Goal: Task Accomplishment & Management: Complete application form

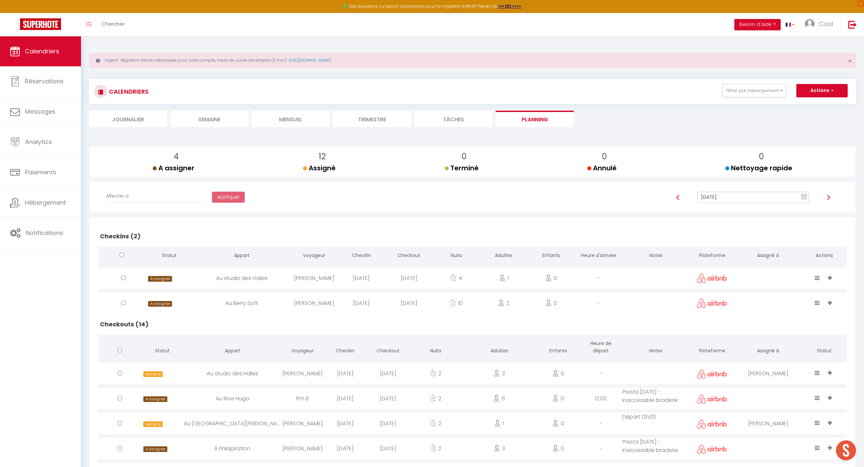
scroll to position [262, 0]
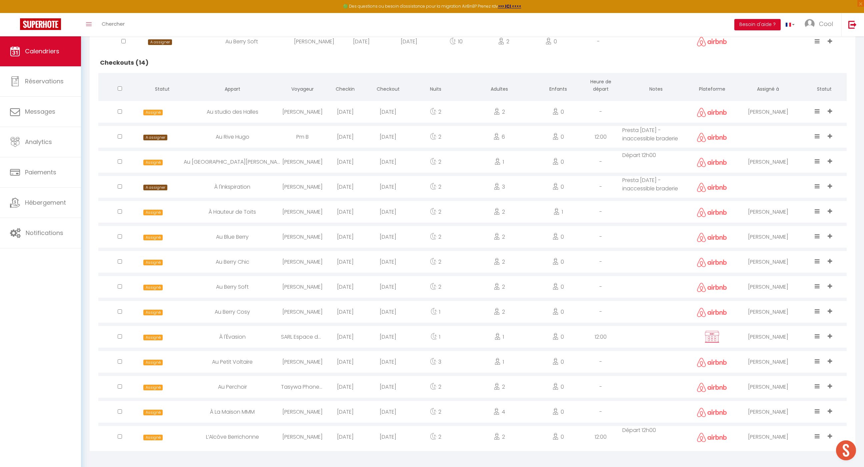
click at [502, 313] on div "2" at bounding box center [499, 312] width 75 height 22
select select "0"
select select "1"
select select
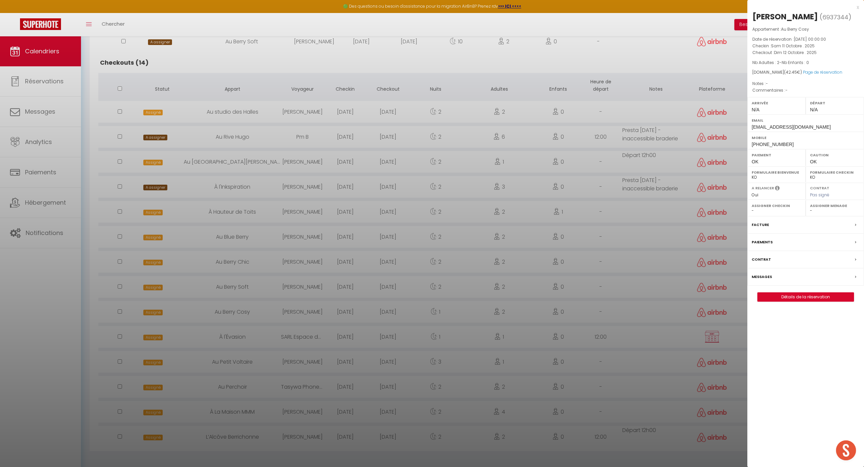
select select "49444"
click at [760, 294] on link "Détails de la réservation" at bounding box center [806, 297] width 96 height 9
select select
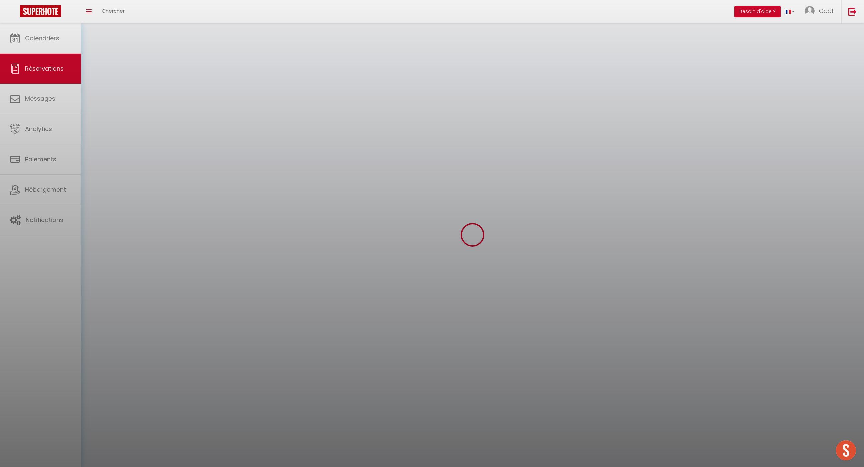
select select
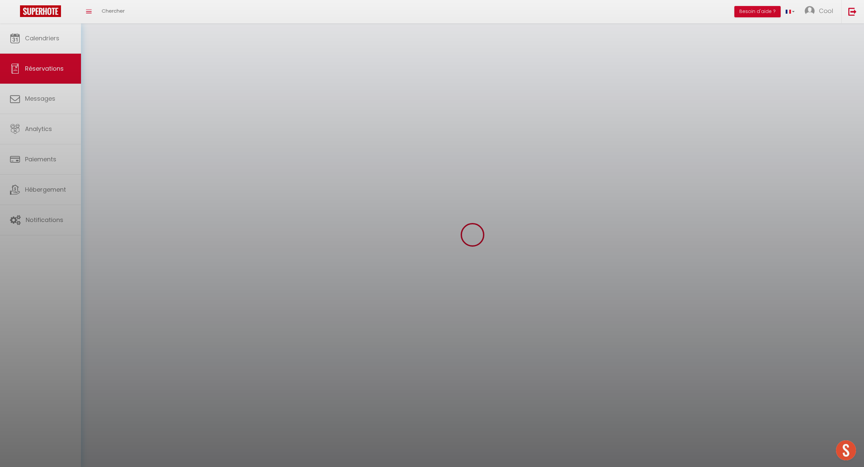
select select
checkbox input "false"
select select
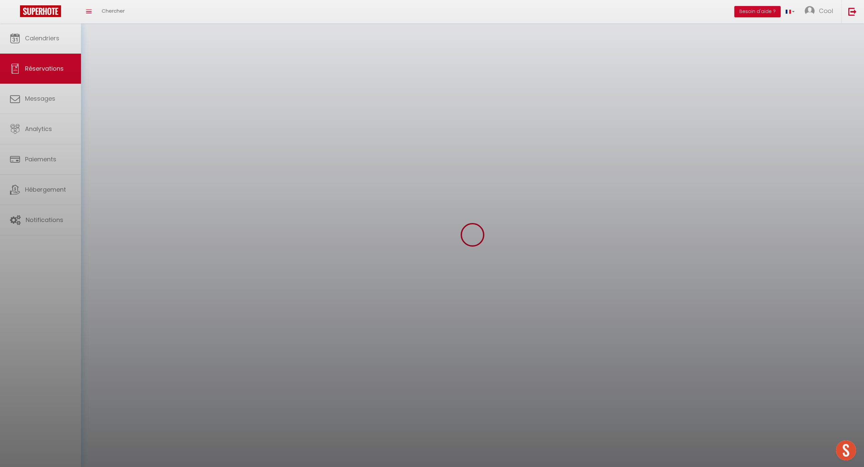
select select
checkbox input "false"
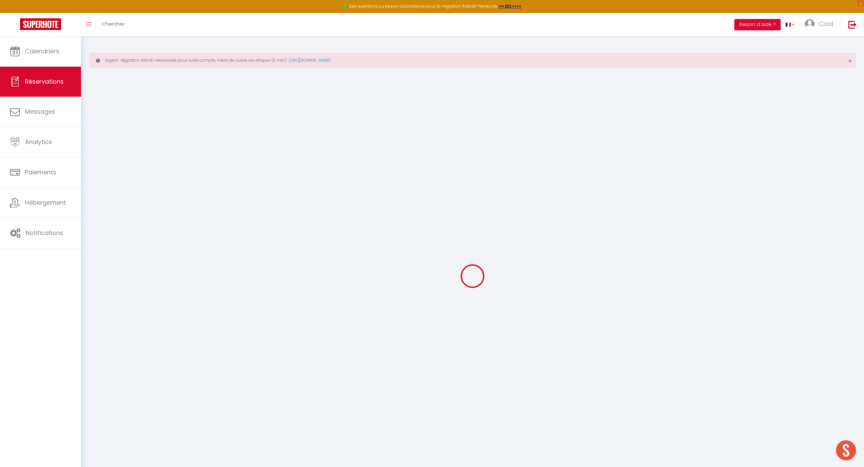
select select
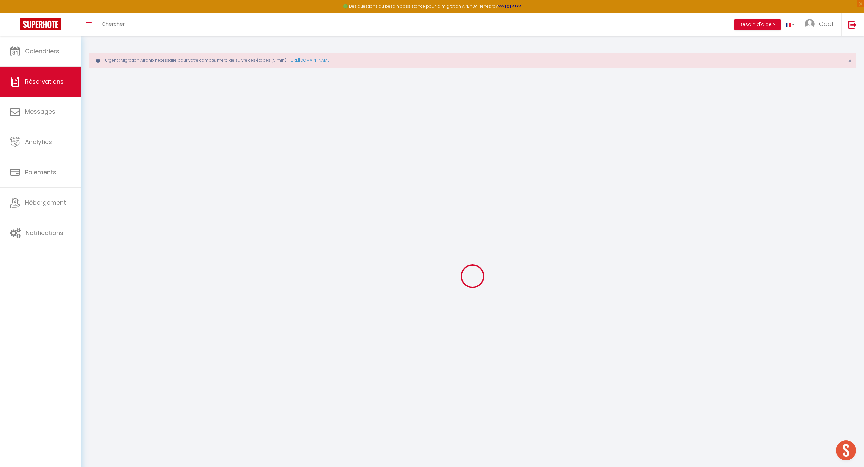
select select
checkbox input "false"
select select
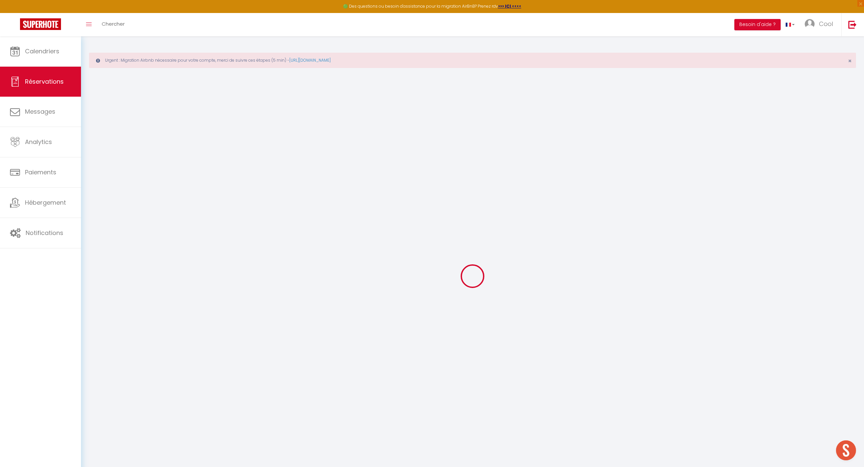
select select
checkbox input "false"
select select
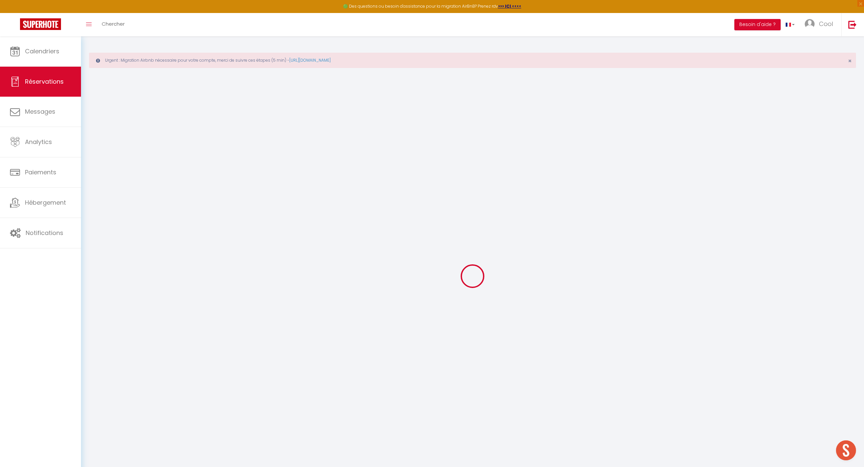
type input "Layanka"
type input "Dingiou"
type input "[EMAIL_ADDRESS][DOMAIN_NAME]"
type input "[PHONE_NUMBER]"
select select
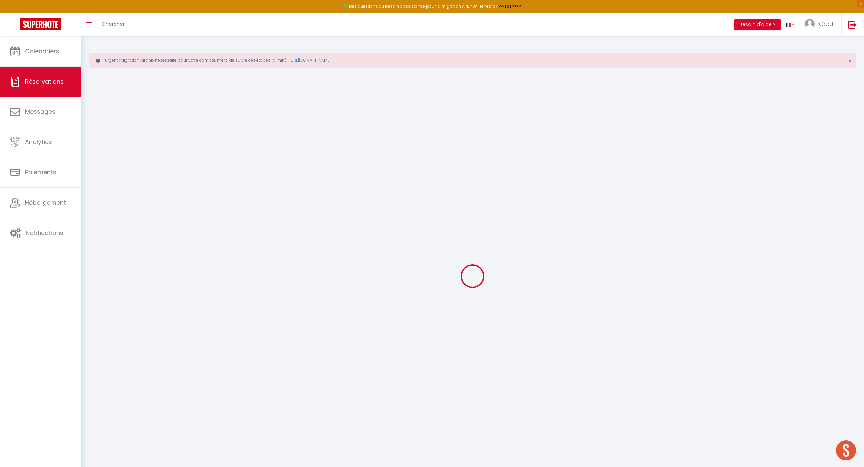
type input "12.42"
select select "44977"
select select "1"
select select
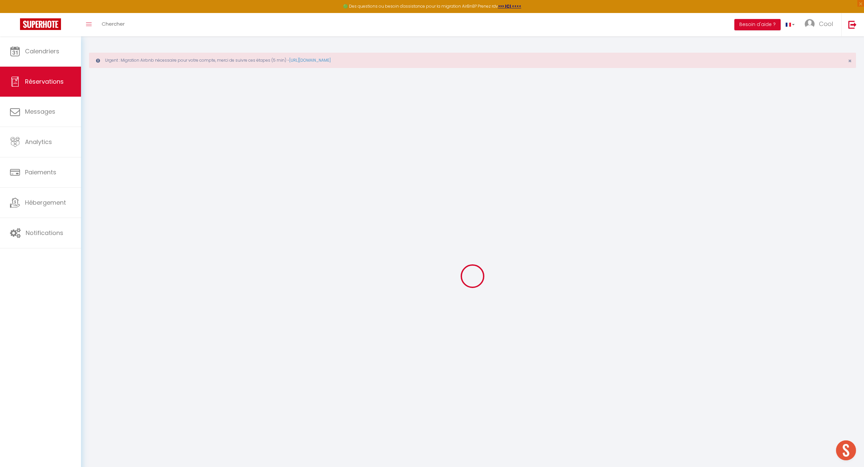
type input "2"
select select "12"
select select
type input "39"
checkbox input "false"
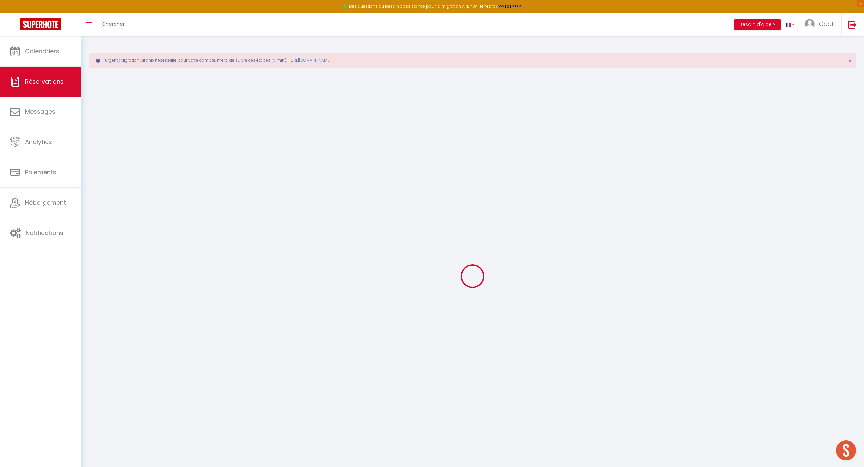
type input "0"
select select "1"
type input "0"
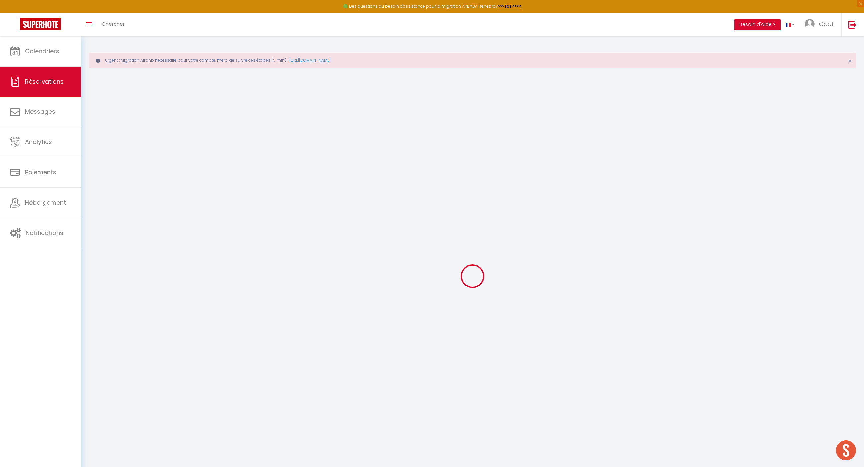
select select
select select "15"
checkbox input "false"
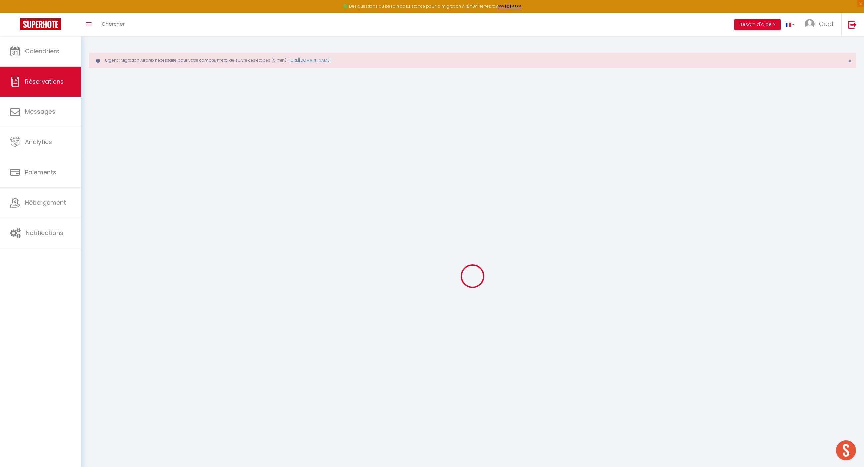
select select
checkbox input "false"
select select
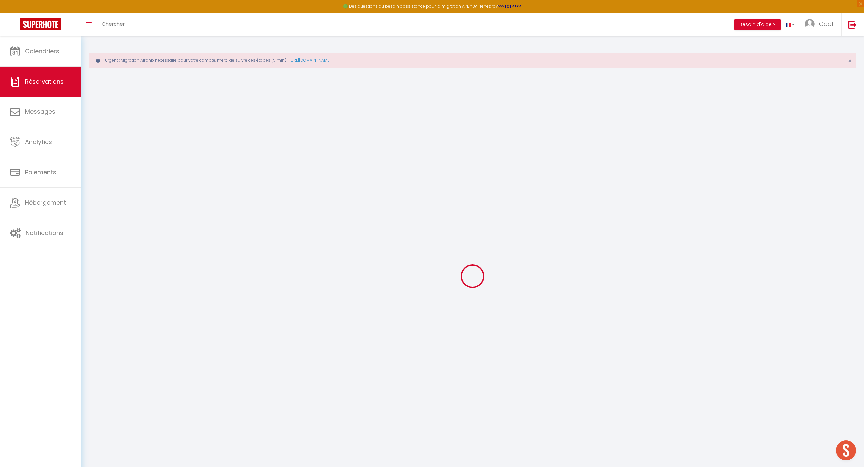
select select
checkbox input "false"
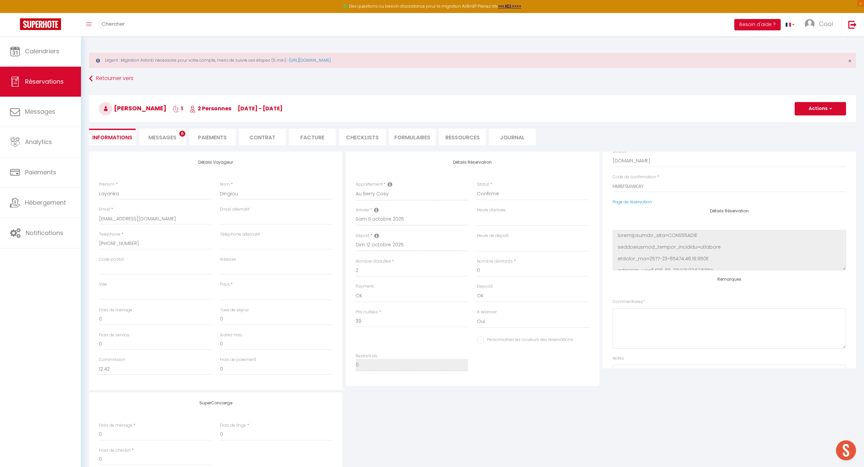
scroll to position [84, 0]
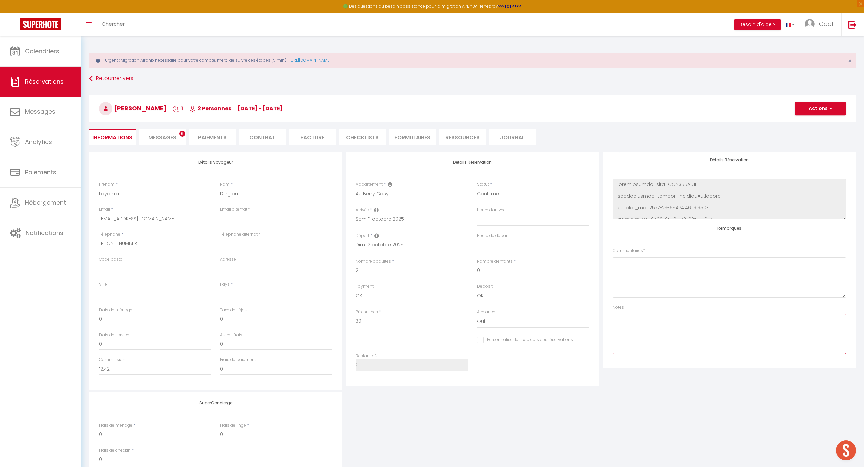
click at [644, 320] on textarea at bounding box center [729, 334] width 233 height 40
type textarea "depéar"
select select
type input "3.45"
select select
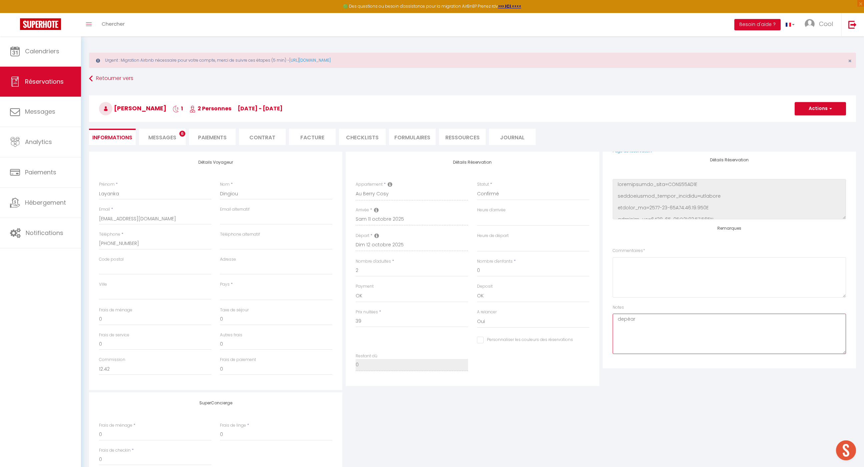
select select
checkbox input "false"
type textarea "depéa"
select select
checkbox input "false"
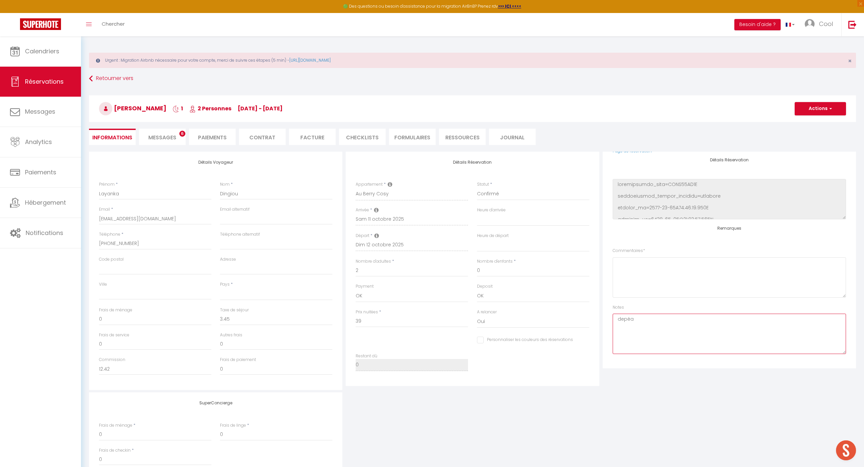
type textarea "depé"
select select
type textarea "depart 12H00"
click at [498, 242] on select "00:00 00:30 01:00 01:30 02:00 02:30 03:00 03:30 04:00 04:30 05:00 05:30 06:00 0…" at bounding box center [533, 245] width 112 height 13
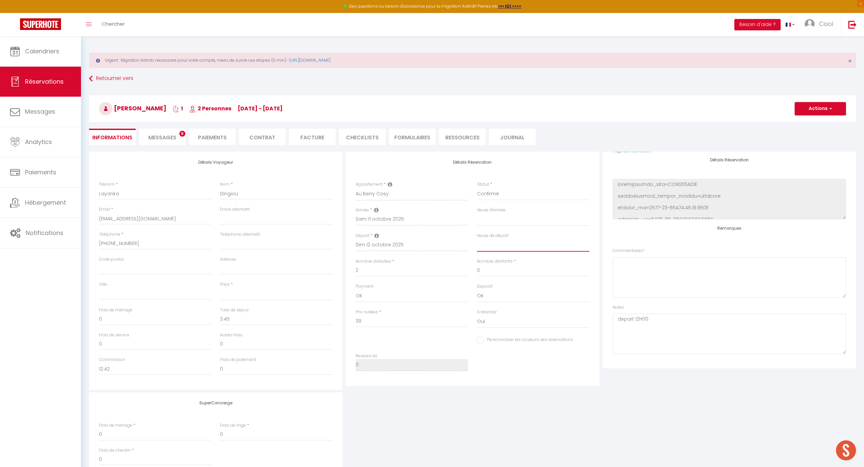
select select "12:00"
click at [477, 239] on select "00:00 00:30 01:00 01:30 02:00 02:30 03:00 03:30 04:00 04:30 05:00 05:30 06:00 0…" at bounding box center [533, 245] width 112 height 13
select select
checkbox input "false"
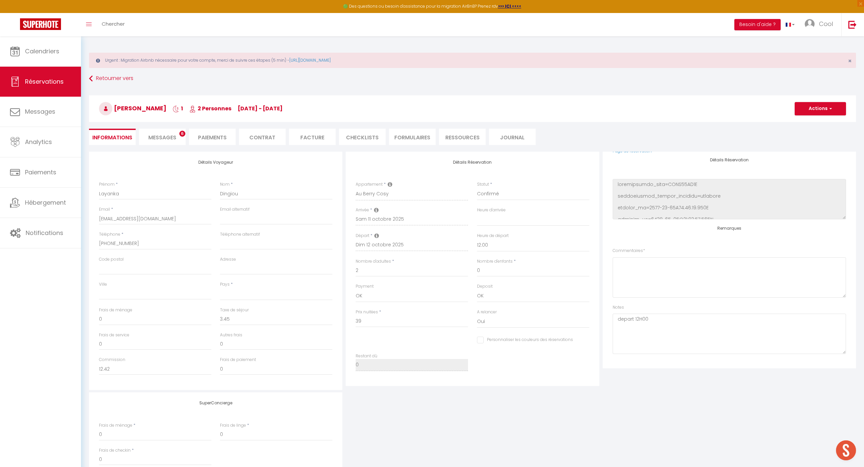
click at [815, 101] on h3 "[PERSON_NAME] 1 2 Personnes [DATE] - [DATE]" at bounding box center [472, 108] width 767 height 27
click at [812, 108] on button "Actions" at bounding box center [820, 108] width 51 height 13
click at [792, 123] on link "Enregistrer" at bounding box center [813, 123] width 53 height 9
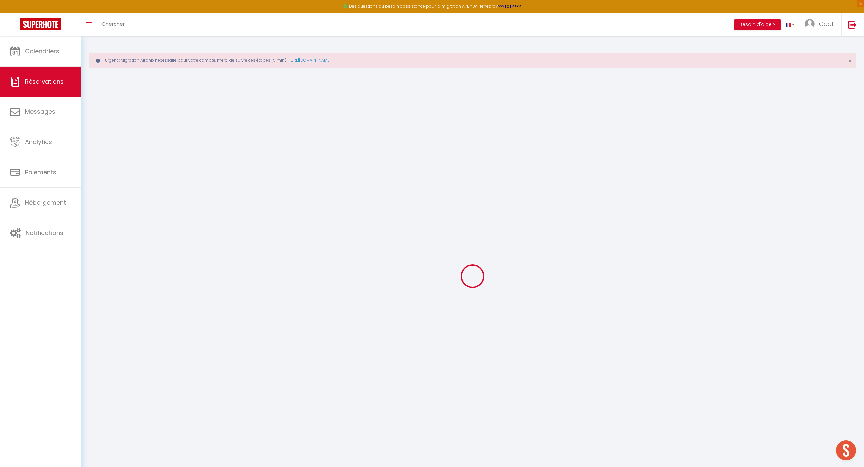
select select "not_cancelled"
